Goal: Ask a question

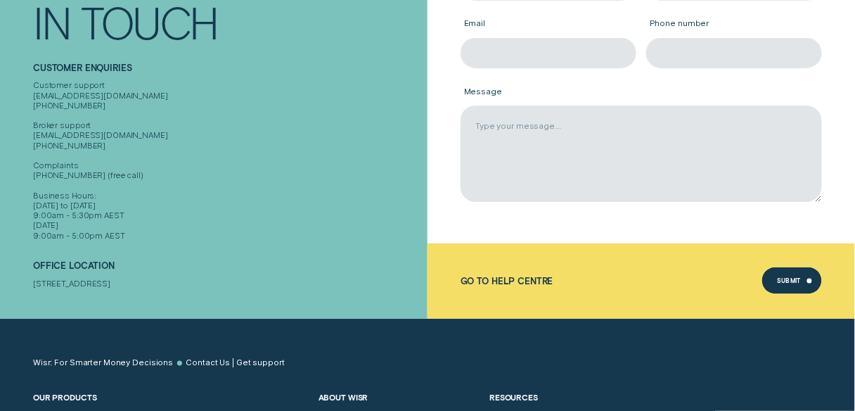
scroll to position [281, 0]
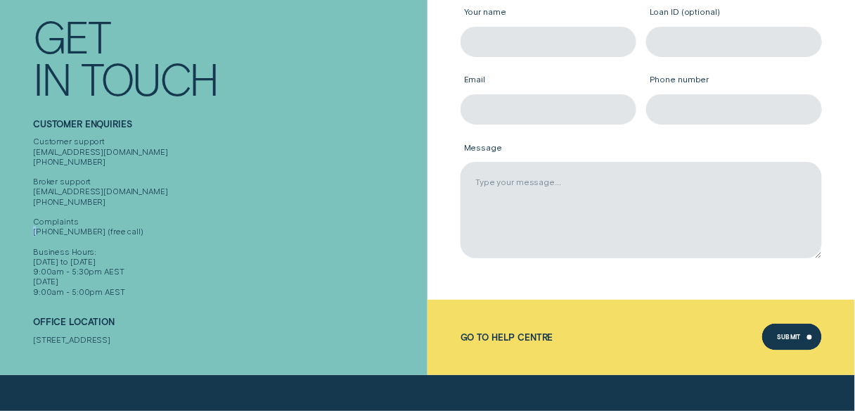
click at [115, 220] on div "Customer support [EMAIL_ADDRESS][DOMAIN_NAME] [PHONE_NUMBER] Broker support [EM…" at bounding box center [228, 216] width 390 height 160
drag, startPoint x: 79, startPoint y: 219, endPoint x: 27, endPoint y: 222, distance: 52.2
click at [27, 222] on div "Contact Get In Touch Customer Enquiries Customer support [EMAIL_ADDRESS][DOMAIN…" at bounding box center [214, 165] width 428 height 420
click at [132, 222] on div "Customer support [EMAIL_ADDRESS][DOMAIN_NAME] [PHONE_NUMBER] Broker support [EM…" at bounding box center [228, 216] width 390 height 160
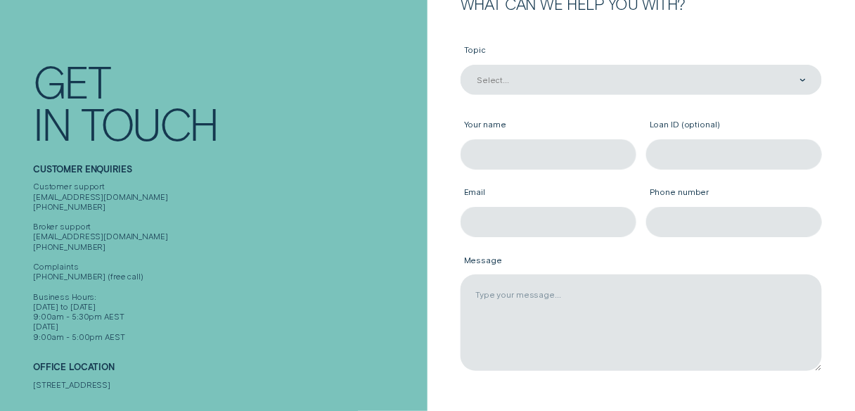
scroll to position [113, 0]
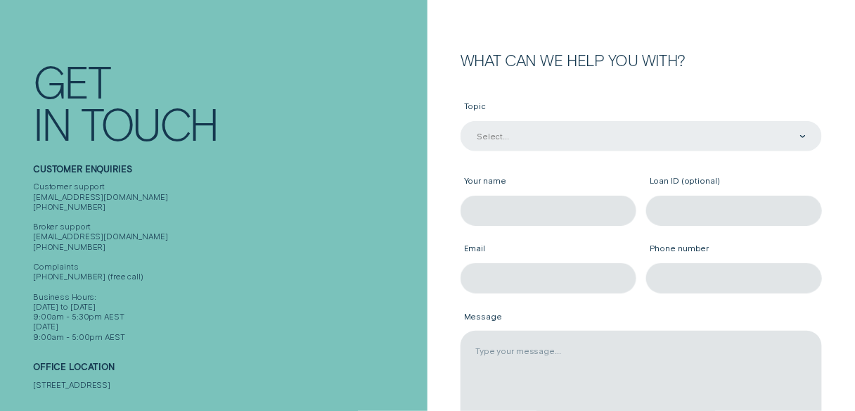
click at [535, 139] on div "Select..." at bounding box center [640, 136] width 330 height 11
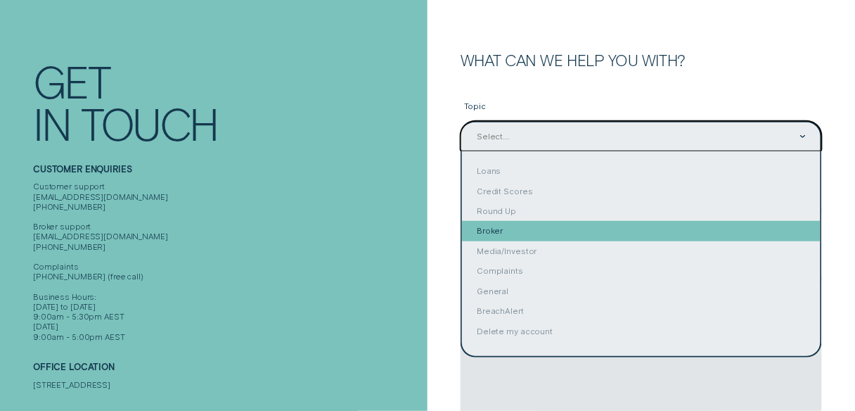
click at [568, 221] on div "Broker" at bounding box center [641, 231] width 359 height 20
type input "Broker"
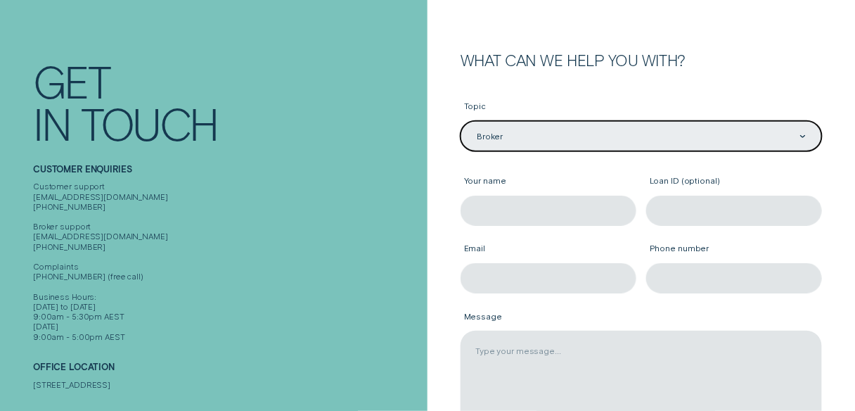
click at [561, 139] on div "Broker" at bounding box center [640, 136] width 330 height 11
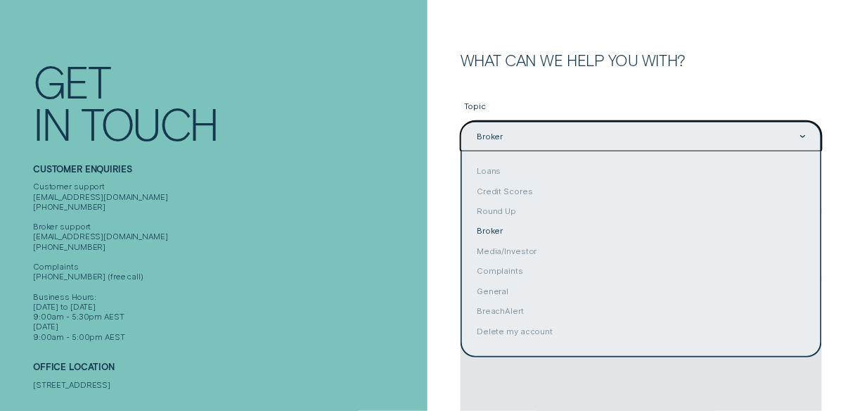
click at [558, 80] on div "Topic option Broker, selected. option Broker selected, 5 of 10. 10 results avai…" at bounding box center [641, 268] width 361 height 401
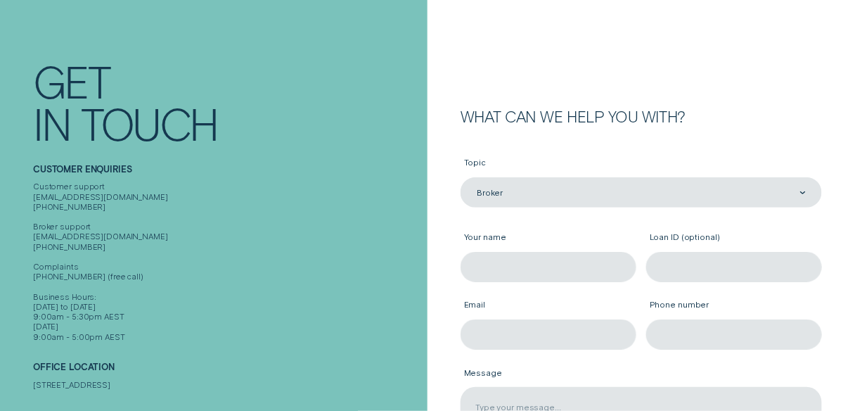
scroll to position [0, 0]
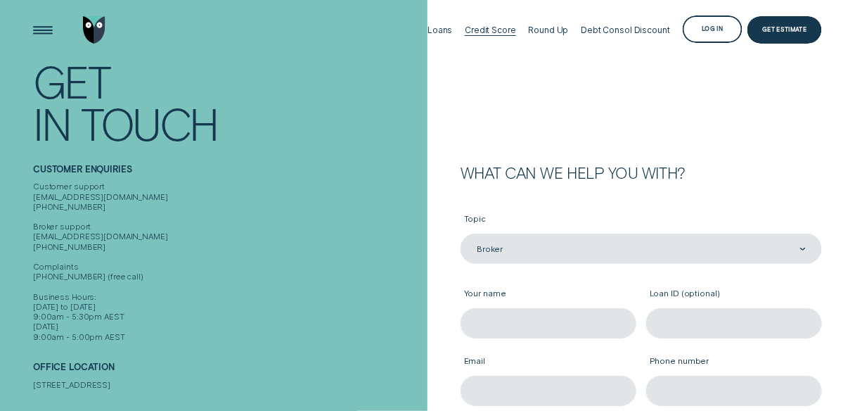
click at [444, 30] on div "Loans" at bounding box center [440, 30] width 25 height 11
